Goal: Check status

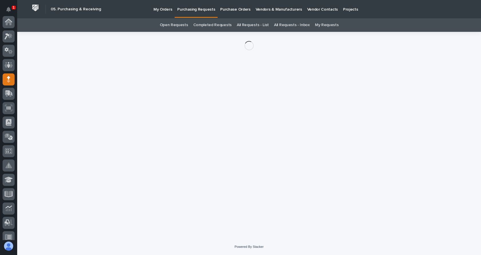
scroll to position [57, 0]
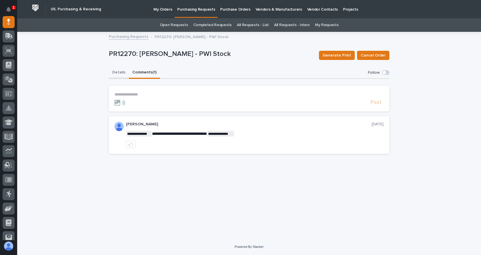
click at [120, 73] on button "Details" at bounding box center [119, 73] width 20 height 12
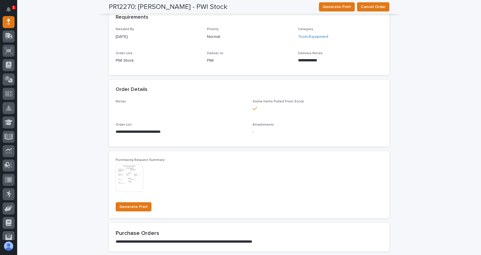
scroll to position [201, 0]
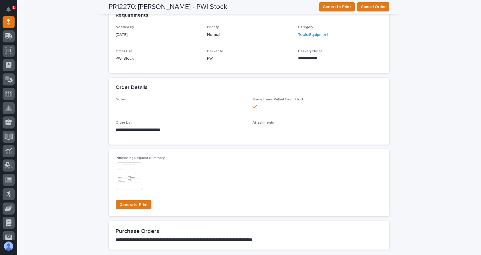
click at [127, 175] on img at bounding box center [129, 175] width 27 height 27
